Goal: Check status: Check status

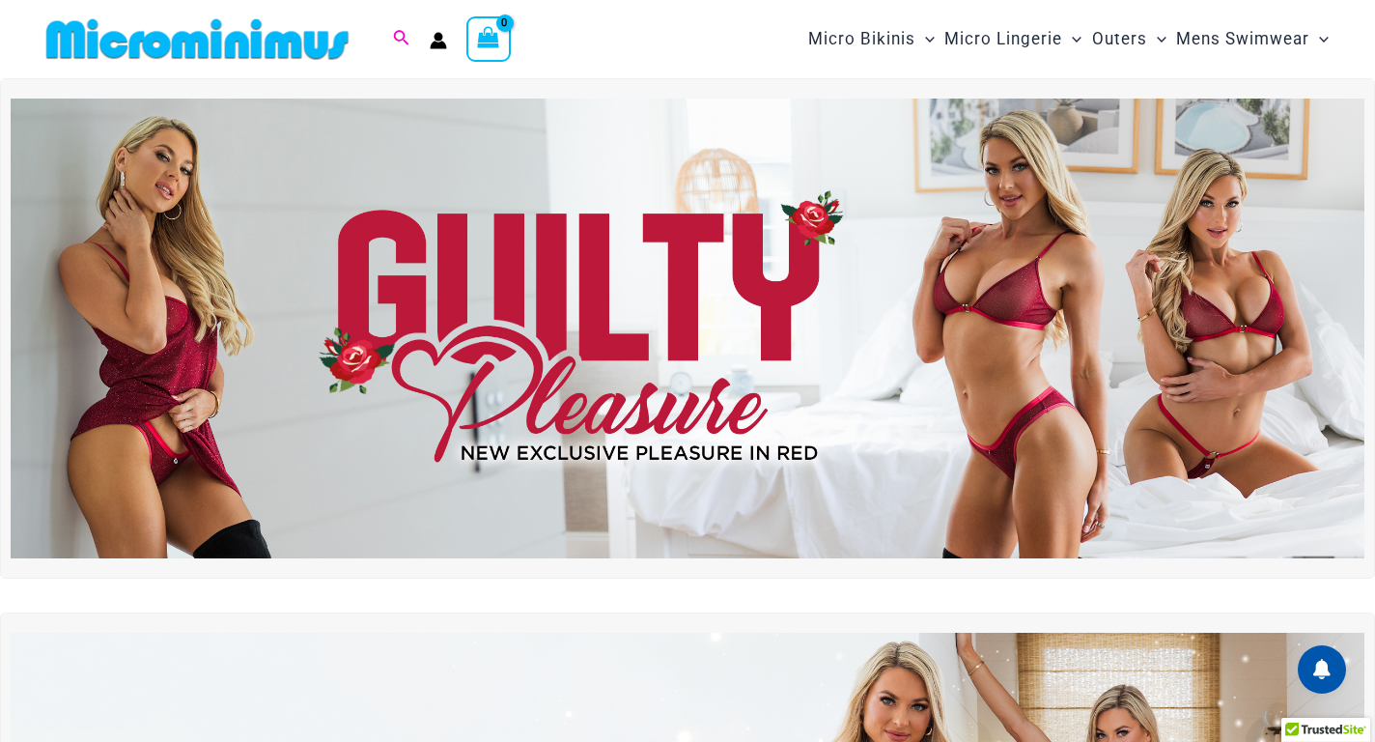
click at [405, 30] on icon "Search icon link" at bounding box center [400, 38] width 15 height 17
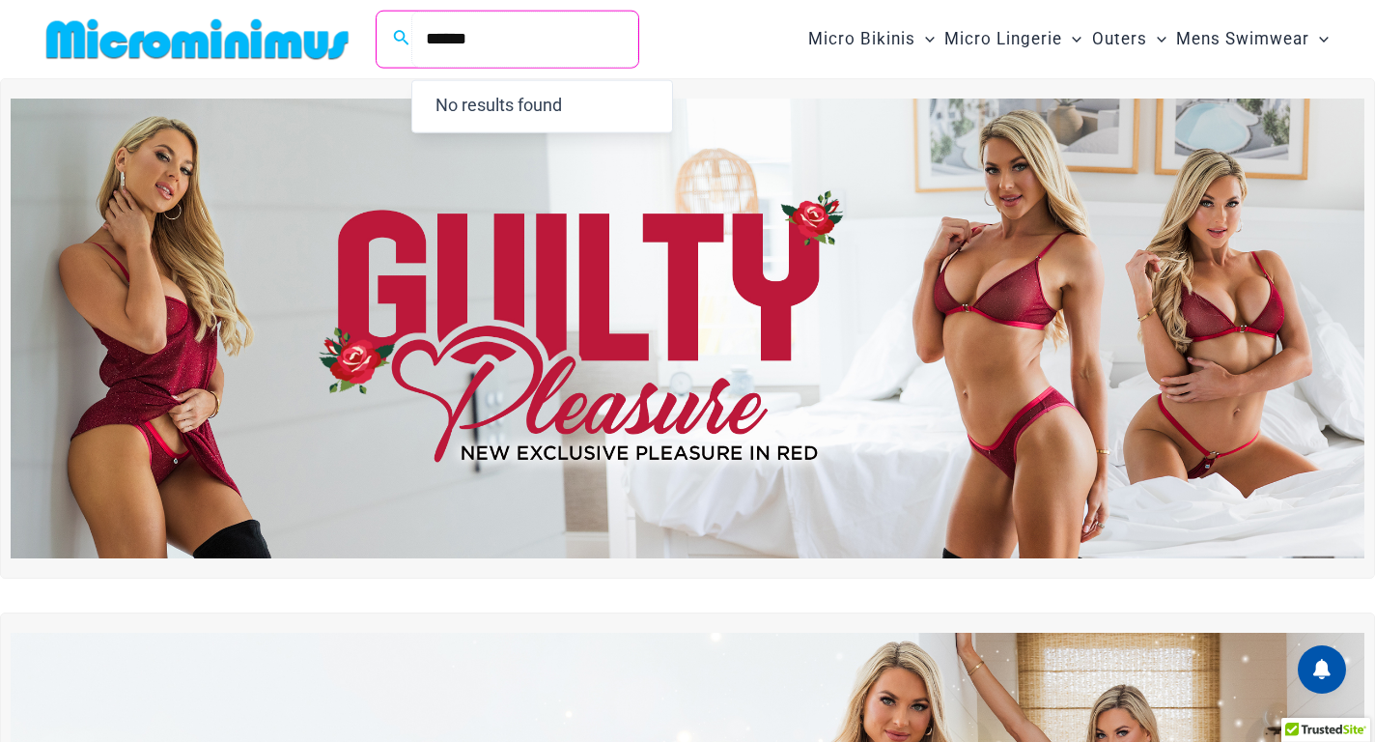
type input "******"
click at [731, 119] on img at bounding box center [688, 329] width 1354 height 460
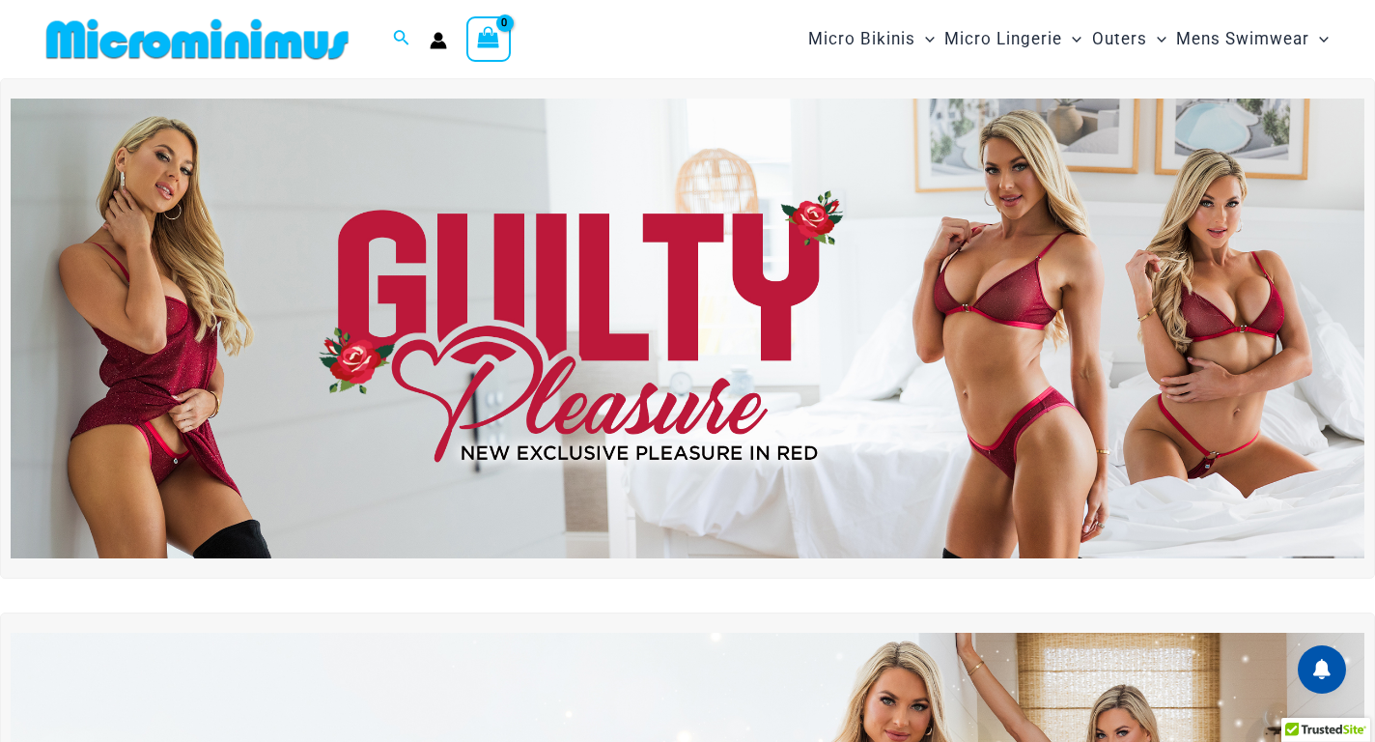
click at [718, 42] on div "Micro Bikinis Menu Toggle Sexy Bikini Sets Bikini Tops Bikini Bottoms Menu Togg…" at bounding box center [1000, 39] width 671 height 78
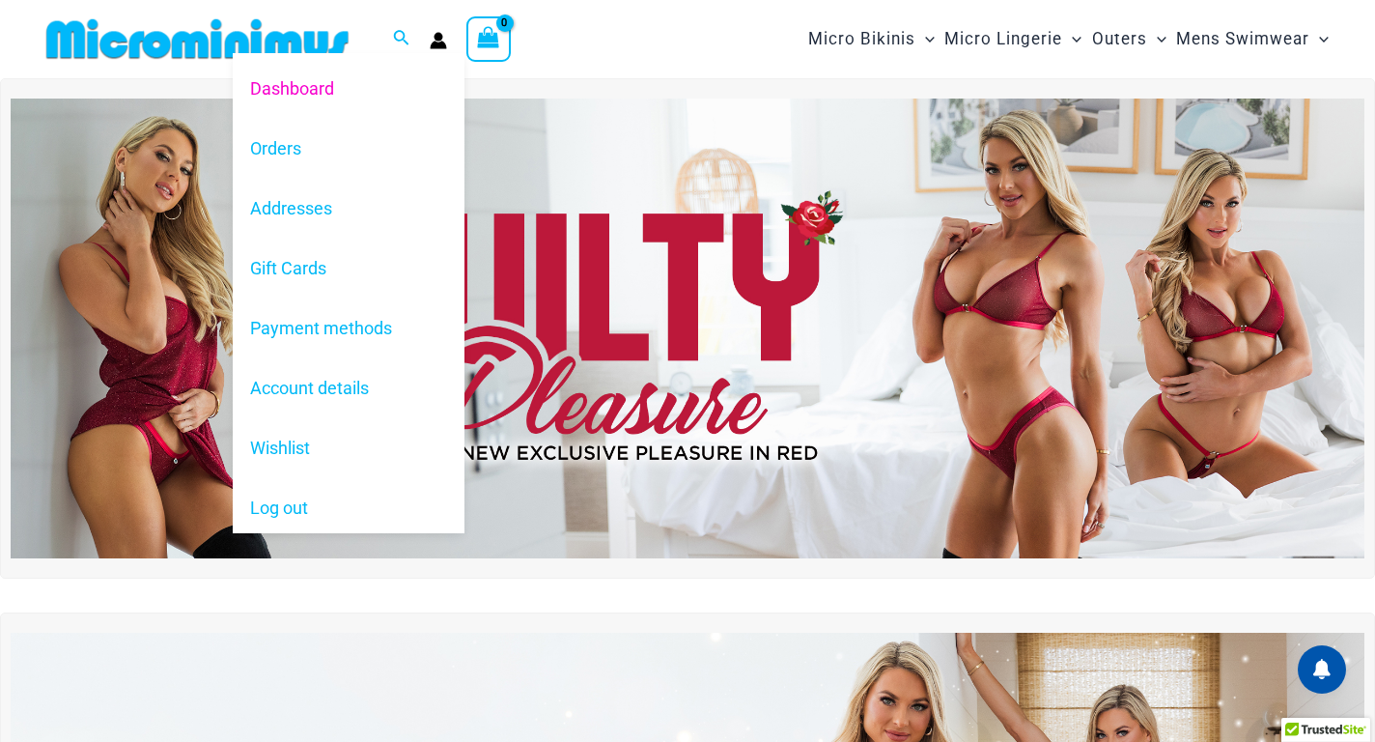
click at [438, 42] on icon "Account icon link" at bounding box center [439, 45] width 16 height 8
click at [283, 154] on link "Orders" at bounding box center [349, 148] width 232 height 60
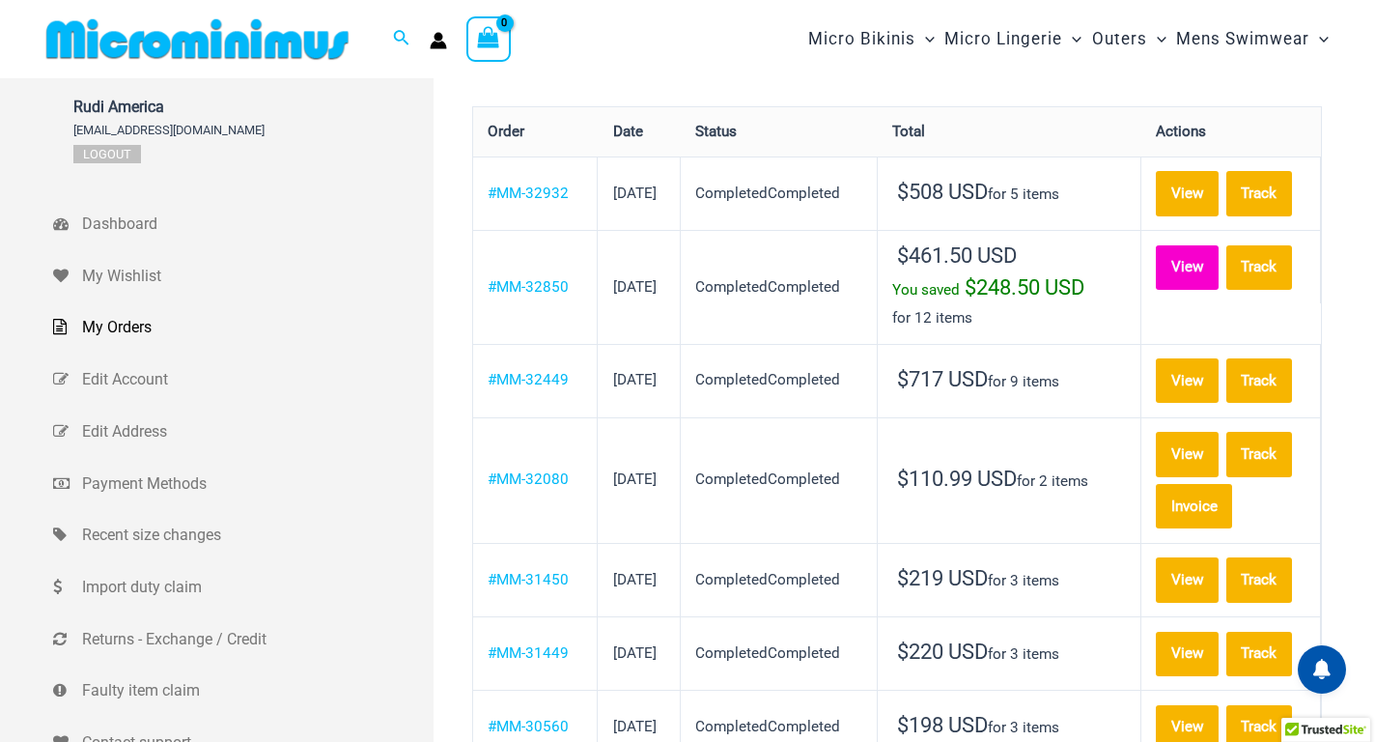
click at [1211, 255] on link "View" at bounding box center [1187, 267] width 63 height 44
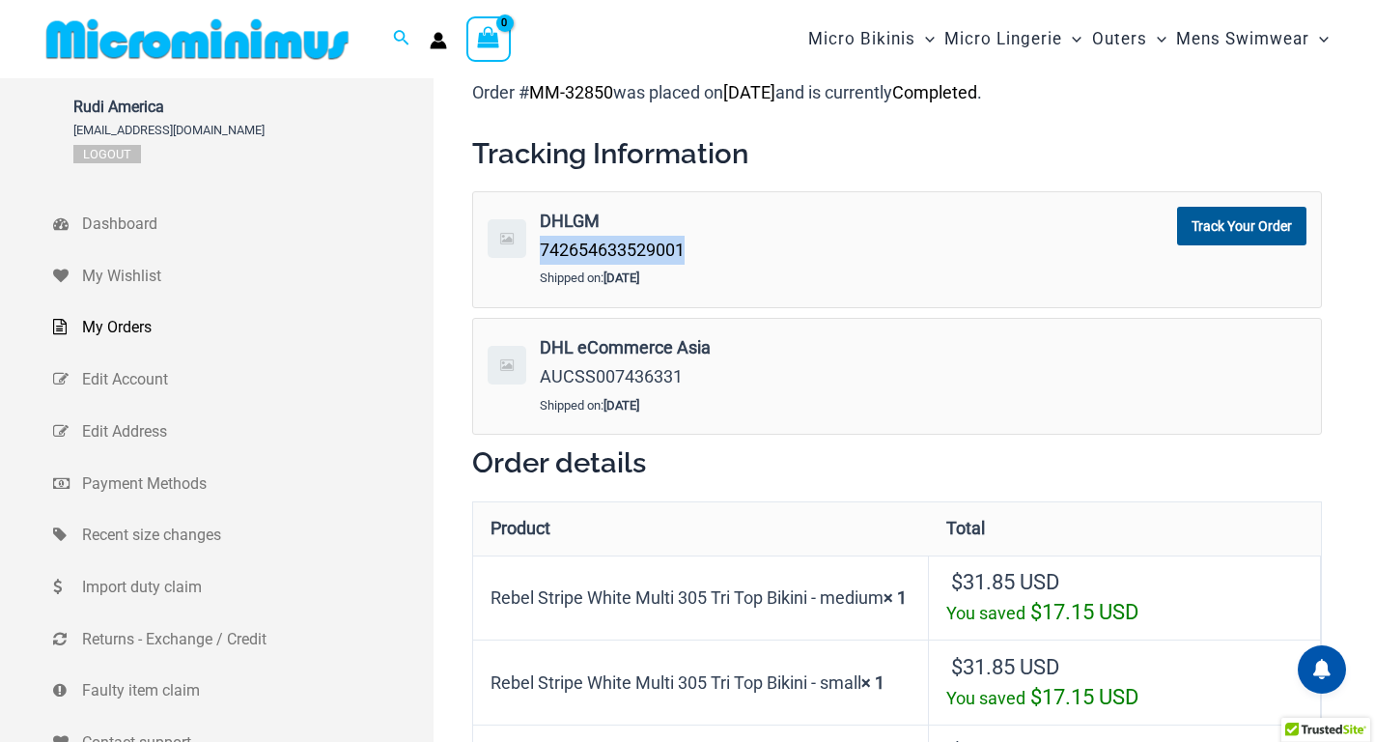
drag, startPoint x: 693, startPoint y: 249, endPoint x: 540, endPoint y: 258, distance: 153.8
click at [540, 258] on div "DHLGM 742654633529001" at bounding box center [774, 235] width 468 height 57
copy link "742654633529001"
click at [974, 372] on div "DHL eCommerce Asia AUCSS007436331" at bounding box center [774, 361] width 468 height 57
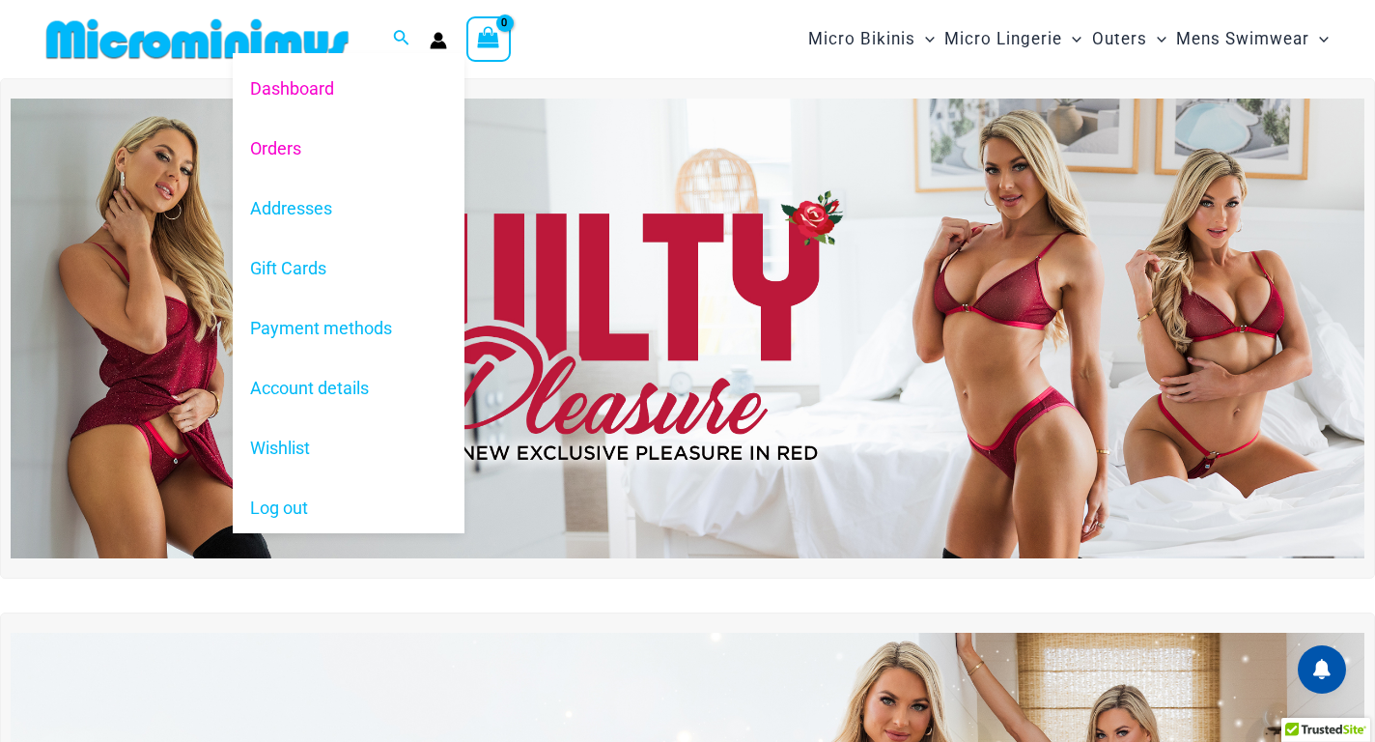
click at [263, 142] on link "Orders" at bounding box center [349, 148] width 232 height 60
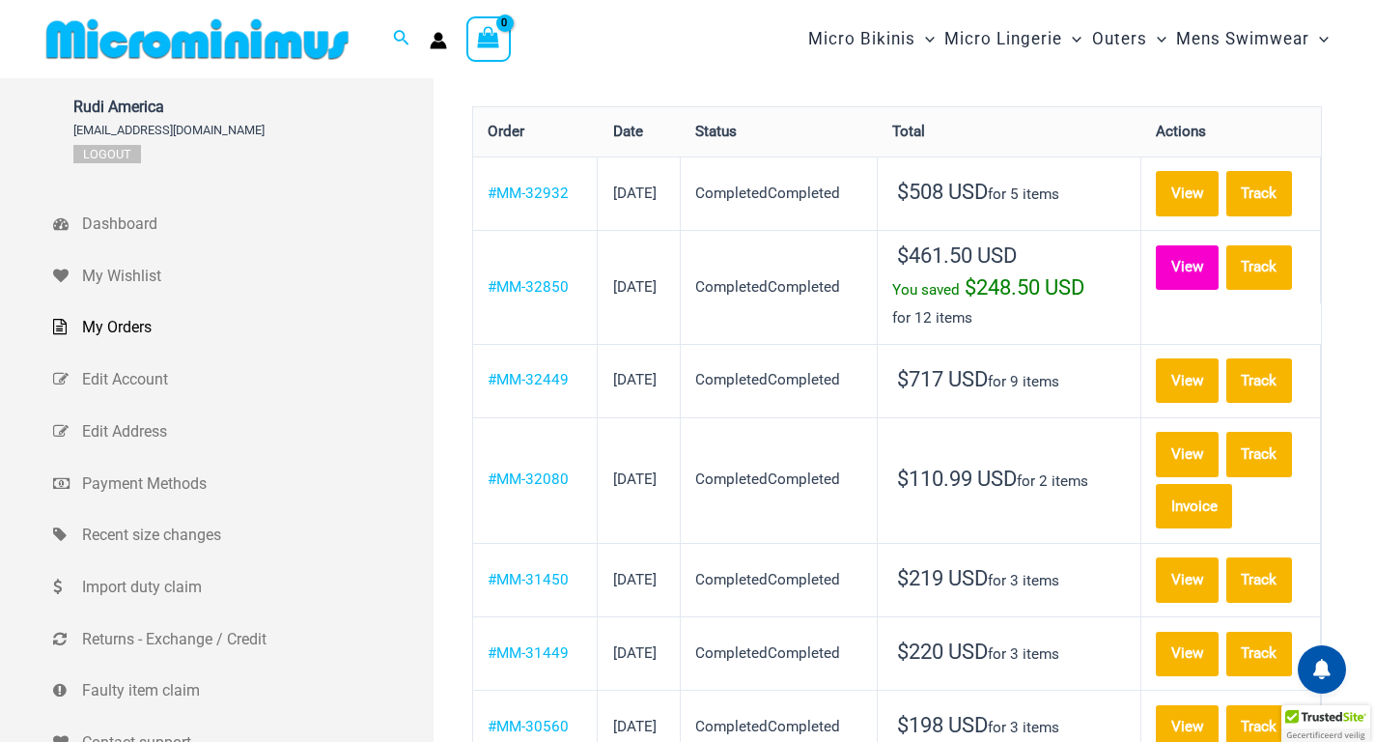
click at [1204, 260] on link "View" at bounding box center [1187, 267] width 63 height 44
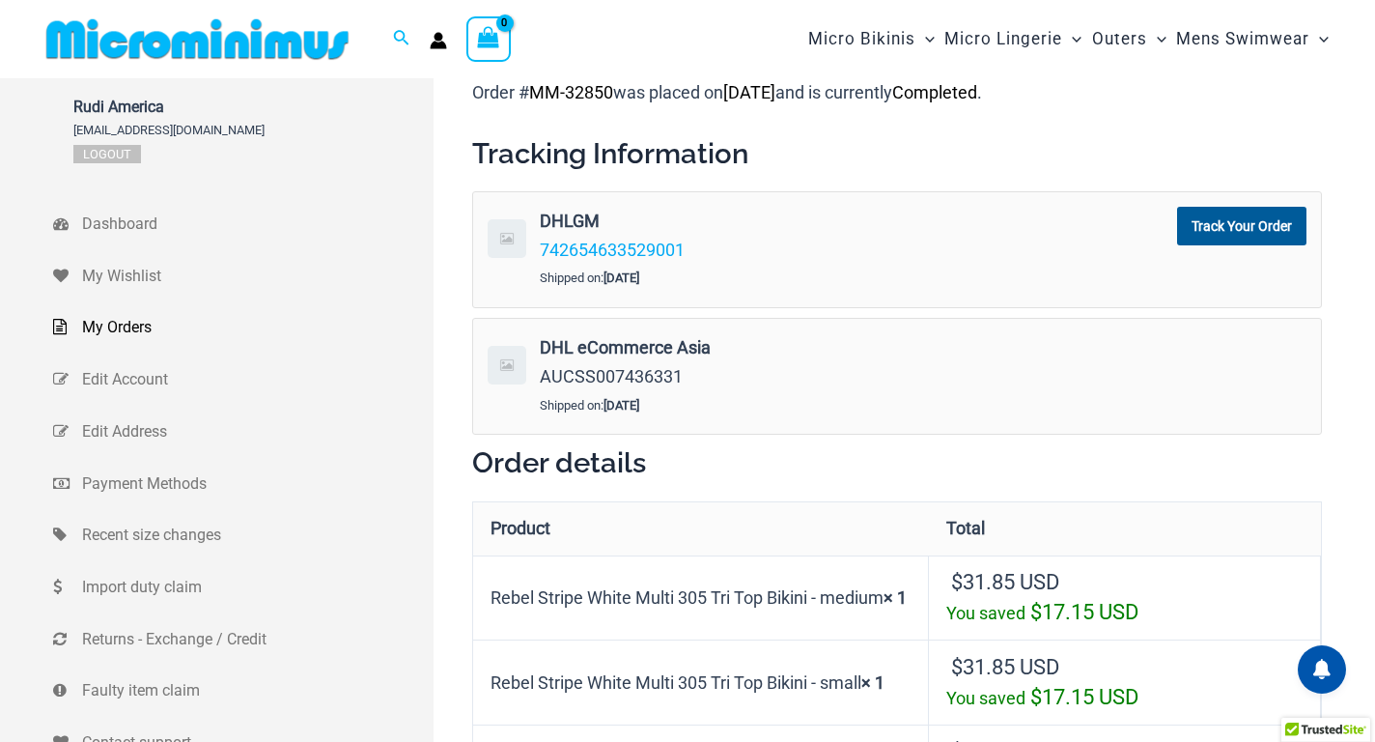
click at [583, 89] on mark "MM-32850" at bounding box center [571, 92] width 84 height 20
click at [533, 92] on mark "MM-32850" at bounding box center [571, 92] width 84 height 20
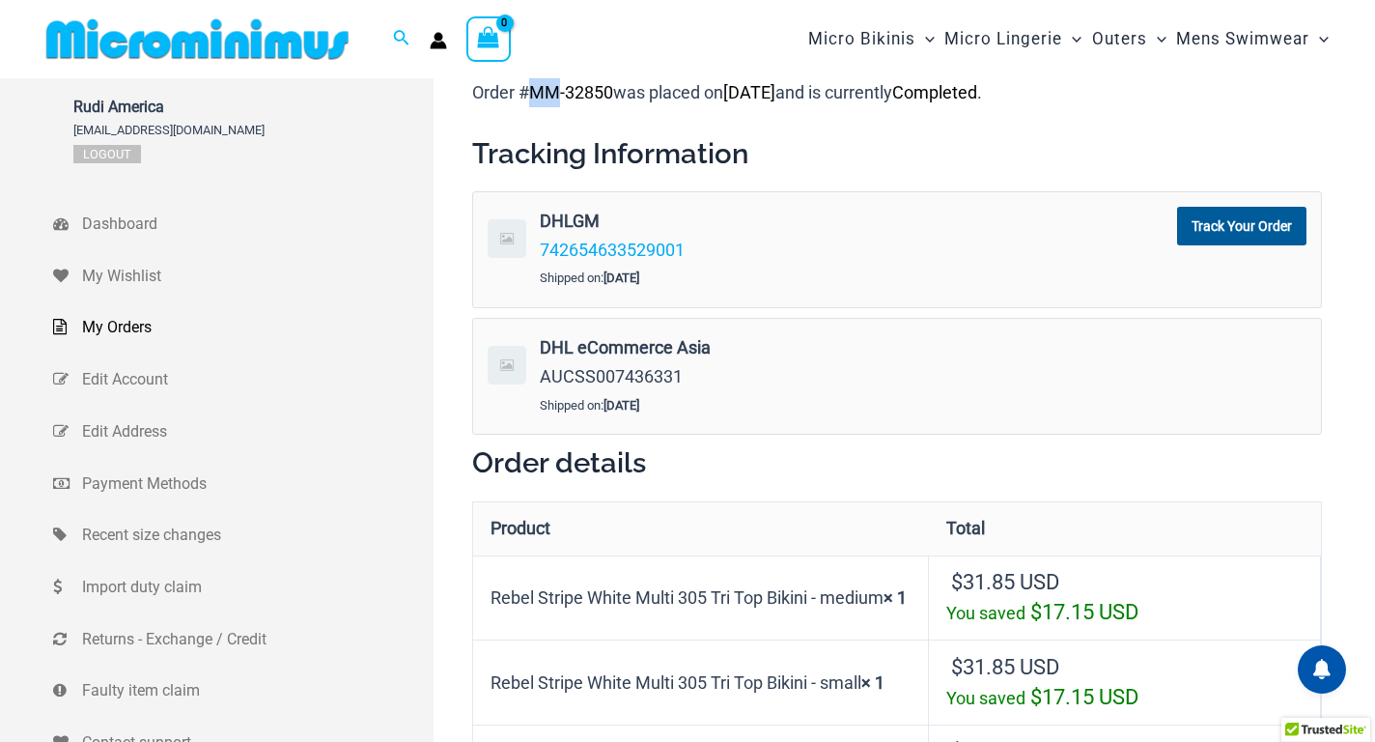
click at [533, 92] on mark "MM-32850" at bounding box center [571, 92] width 84 height 20
click at [592, 93] on mark "MM-32850" at bounding box center [571, 92] width 84 height 20
copy mark "32850"
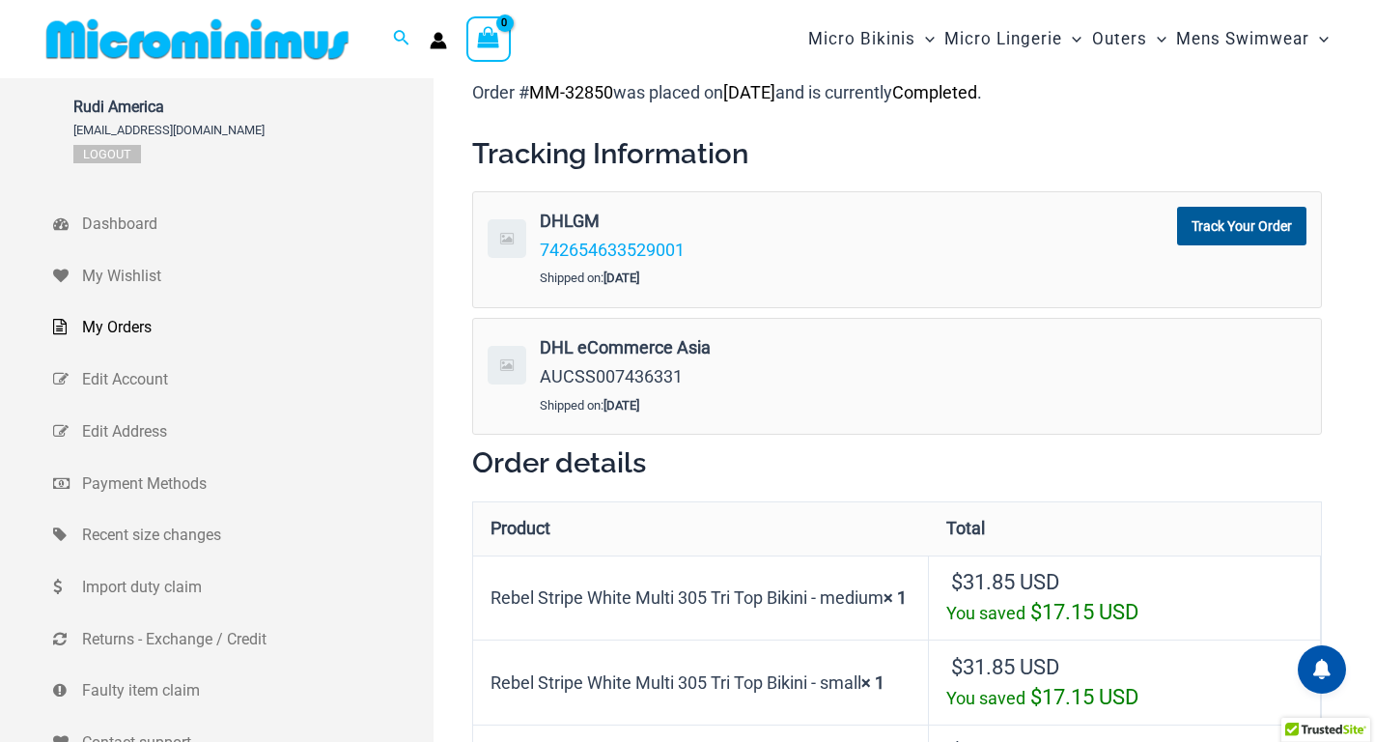
click at [860, 146] on h2 "Tracking Information" at bounding box center [897, 153] width 850 height 37
drag, startPoint x: 700, startPoint y: 376, endPoint x: 543, endPoint y: 386, distance: 157.8
click at [543, 386] on div "DHL eCommerce Asia AUCSS007436331" at bounding box center [774, 361] width 468 height 57
copy span "AUCSS007436331"
click at [105, 330] on span "My Orders" at bounding box center [255, 327] width 347 height 29
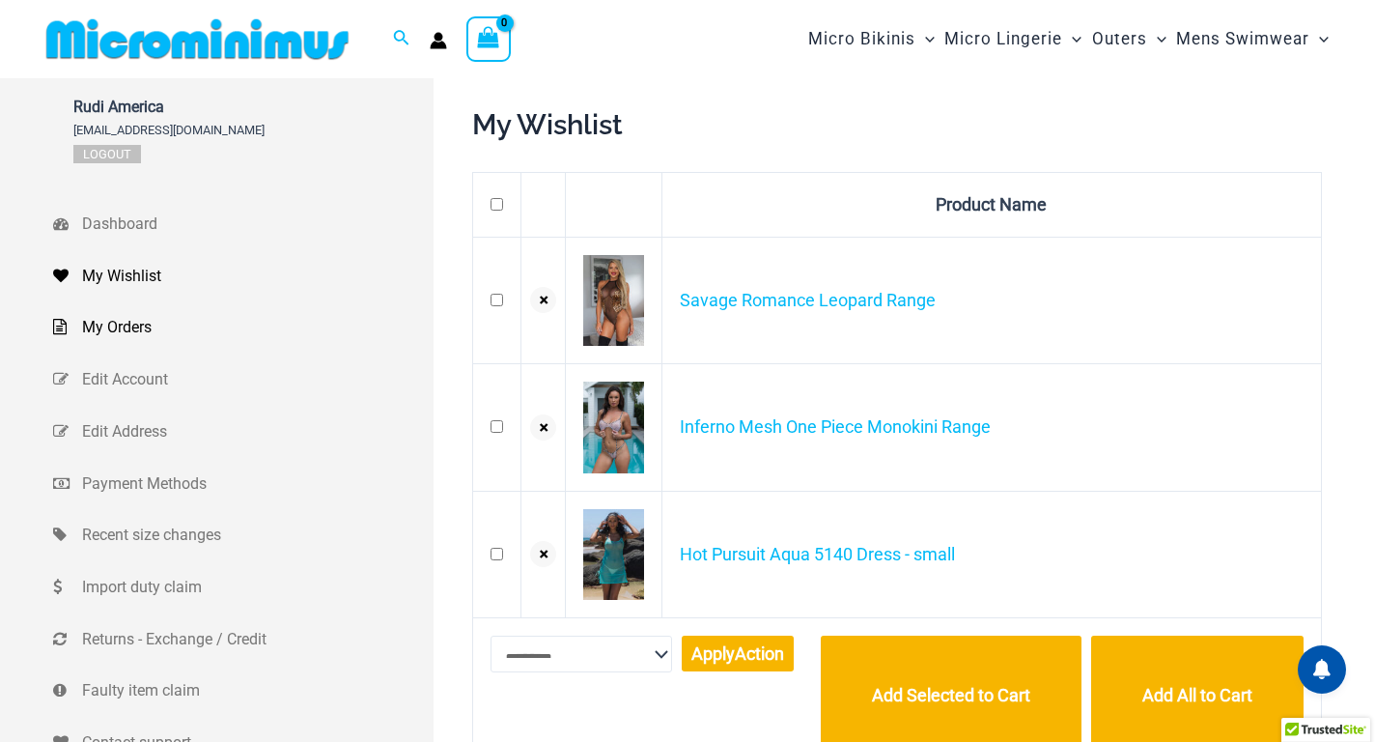
click at [118, 327] on span "My Orders" at bounding box center [255, 327] width 347 height 29
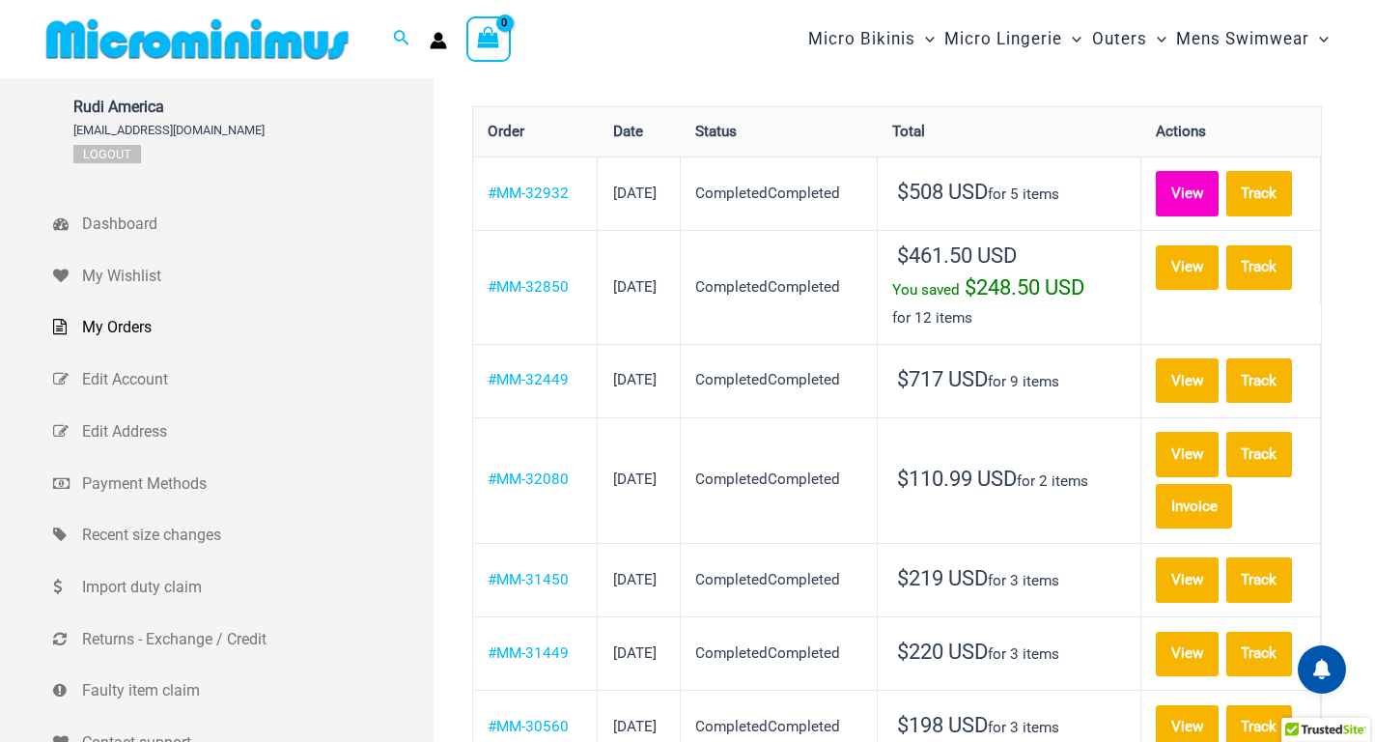
click at [1205, 193] on link "View" at bounding box center [1187, 193] width 63 height 44
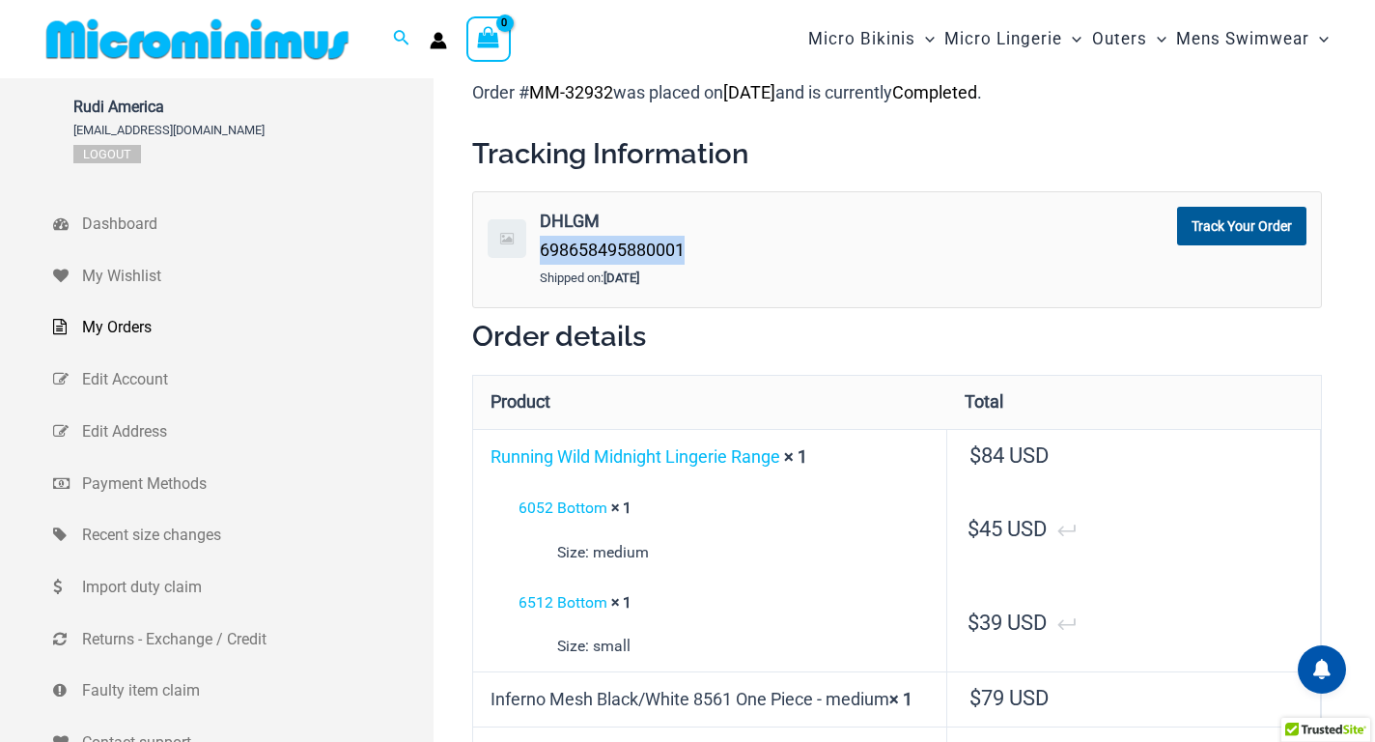
drag, startPoint x: 709, startPoint y: 245, endPoint x: 543, endPoint y: 251, distance: 166.2
click at [543, 251] on div "DHLGM 698658495880001" at bounding box center [774, 235] width 468 height 57
copy link "698658495880001"
click at [846, 236] on div "DHLGM 698658495880001" at bounding box center [774, 235] width 468 height 57
click at [101, 325] on span "My Orders" at bounding box center [255, 327] width 347 height 29
